Goal: Information Seeking & Learning: Learn about a topic

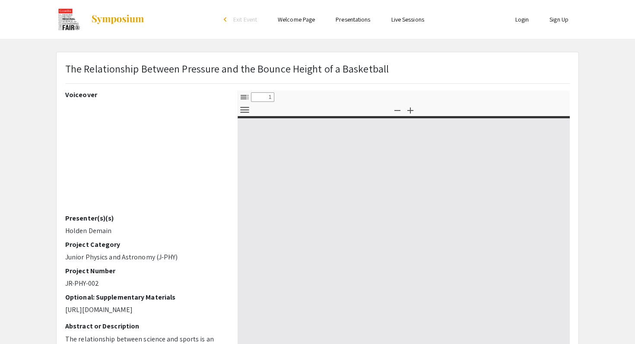
select select "custom"
type input "0"
select select "custom"
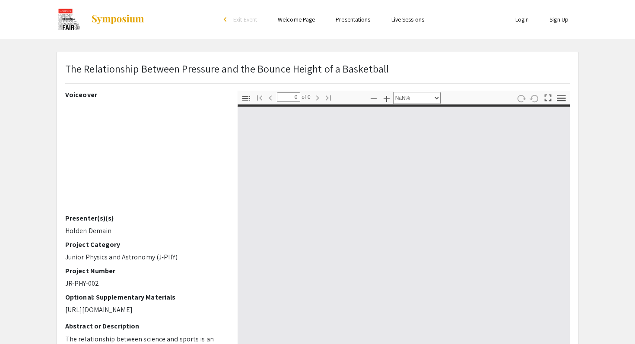
type input "1"
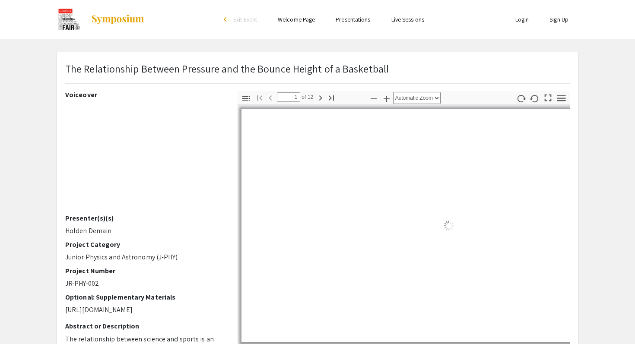
select select "auto"
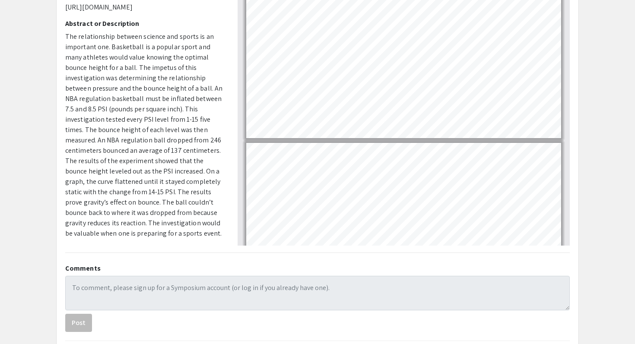
scroll to position [155, 0]
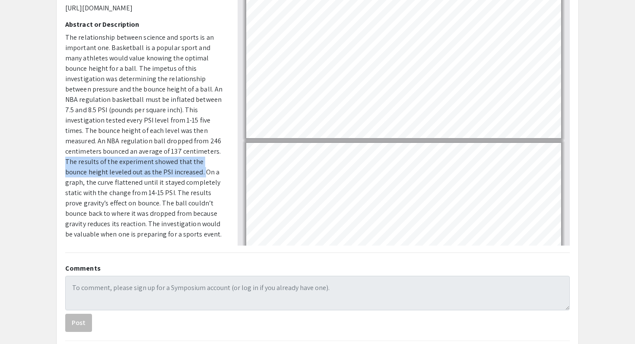
drag, startPoint x: 179, startPoint y: 193, endPoint x: 62, endPoint y: 183, distance: 117.8
click at [62, 183] on div "Voiceover Presenter(s)(s) Holden Demain Project Category Junior Physics and Ast…" at bounding box center [145, 94] width 172 height 302
copy p "The results of the experiment showed that the bounce height leveled out as the …"
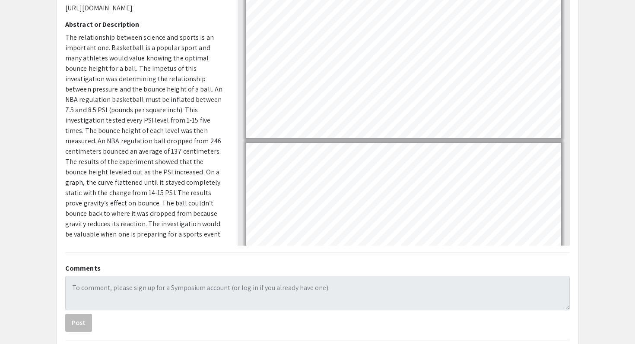
click at [129, 198] on p "The relationship between science and sports is an important one. Basketball is …" at bounding box center [144, 135] width 159 height 207
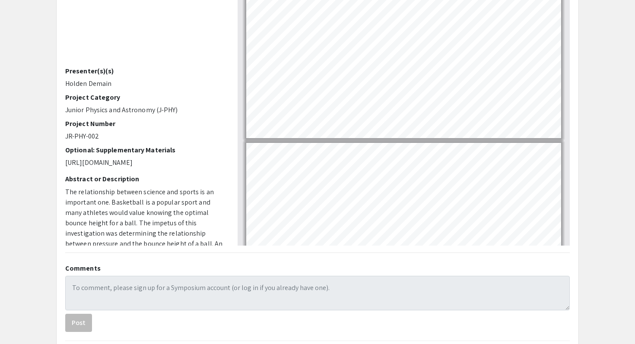
scroll to position [0, 0]
